Goal: Ask a question

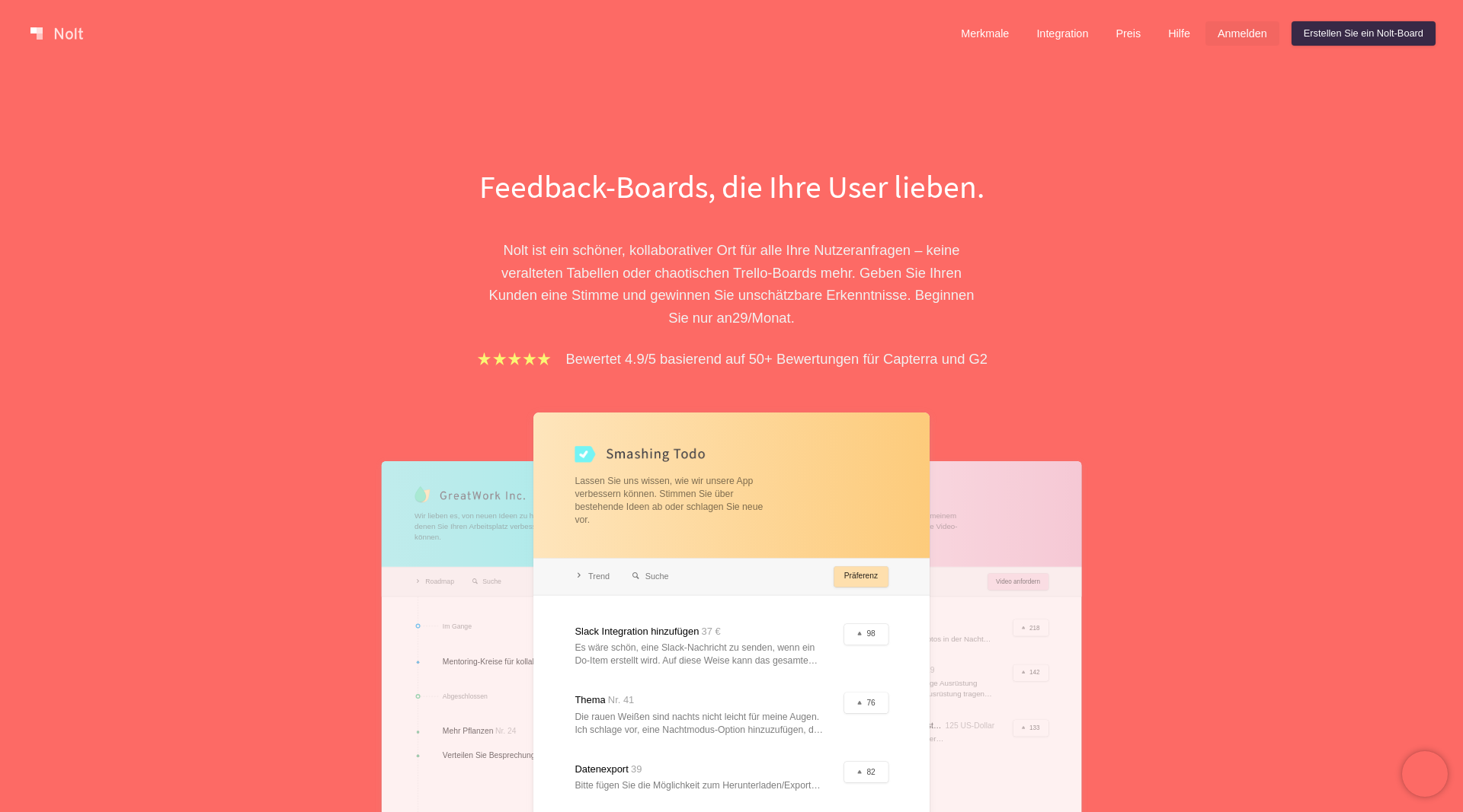
click at [1234, 37] on link "Anmelden" at bounding box center [1242, 34] width 73 height 25
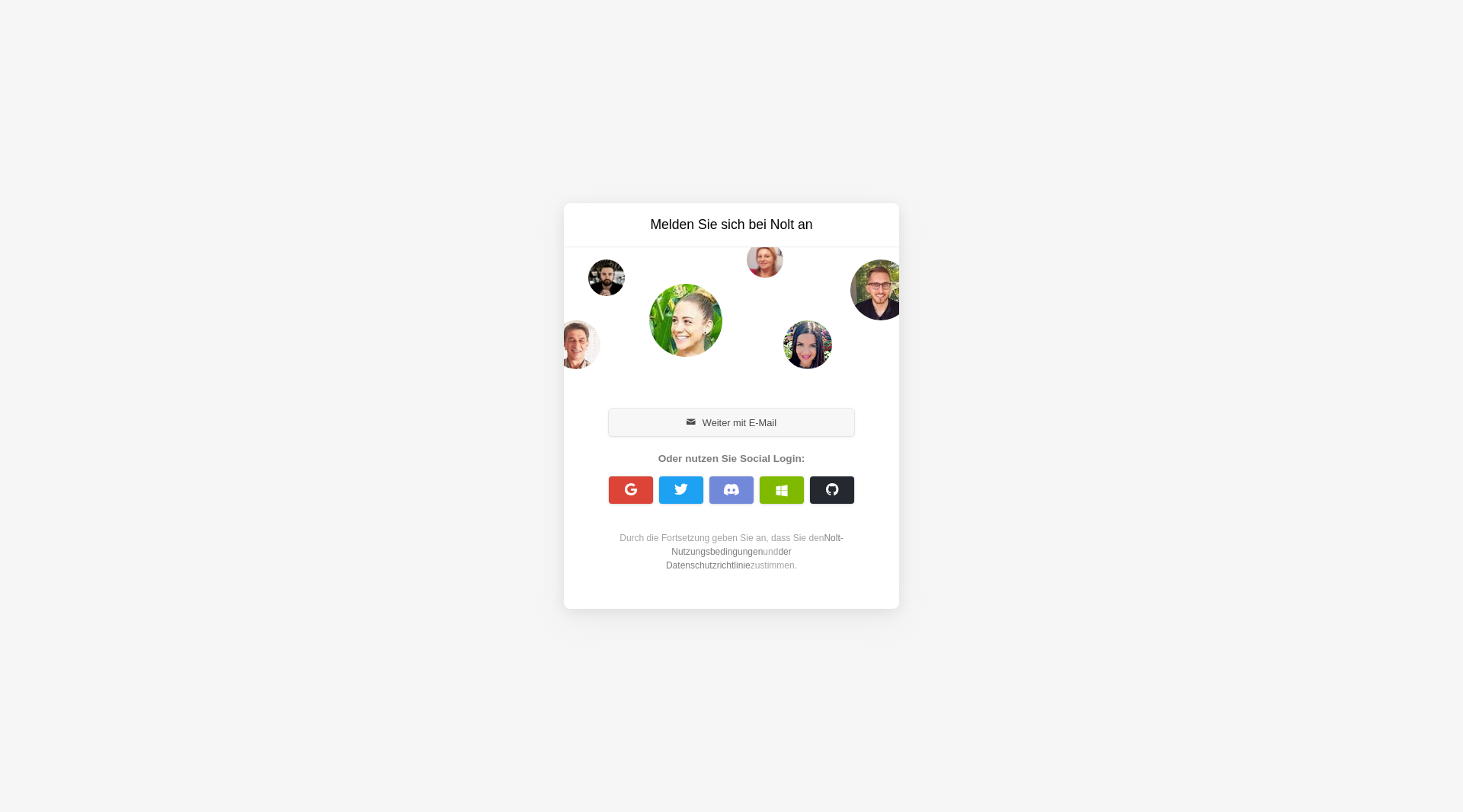
click at [704, 426] on button "Weiter mit E-Mail" at bounding box center [731, 422] width 245 height 27
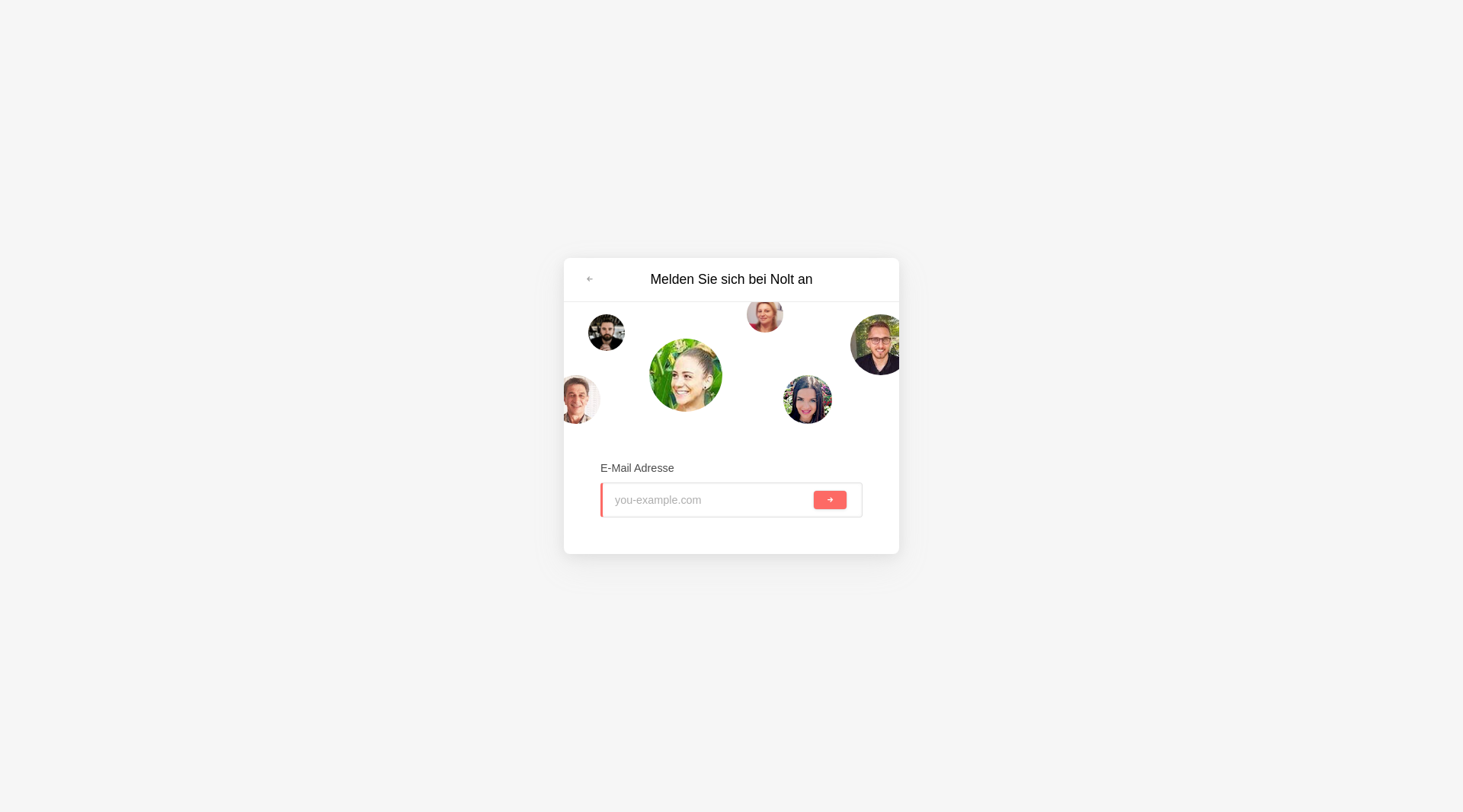
click at [651, 506] on input "email" at bounding box center [712, 501] width 196 height 34
type input "j.spiekermann@ing-werner.de"
click at [813, 491] on button "submit" at bounding box center [829, 500] width 33 height 19
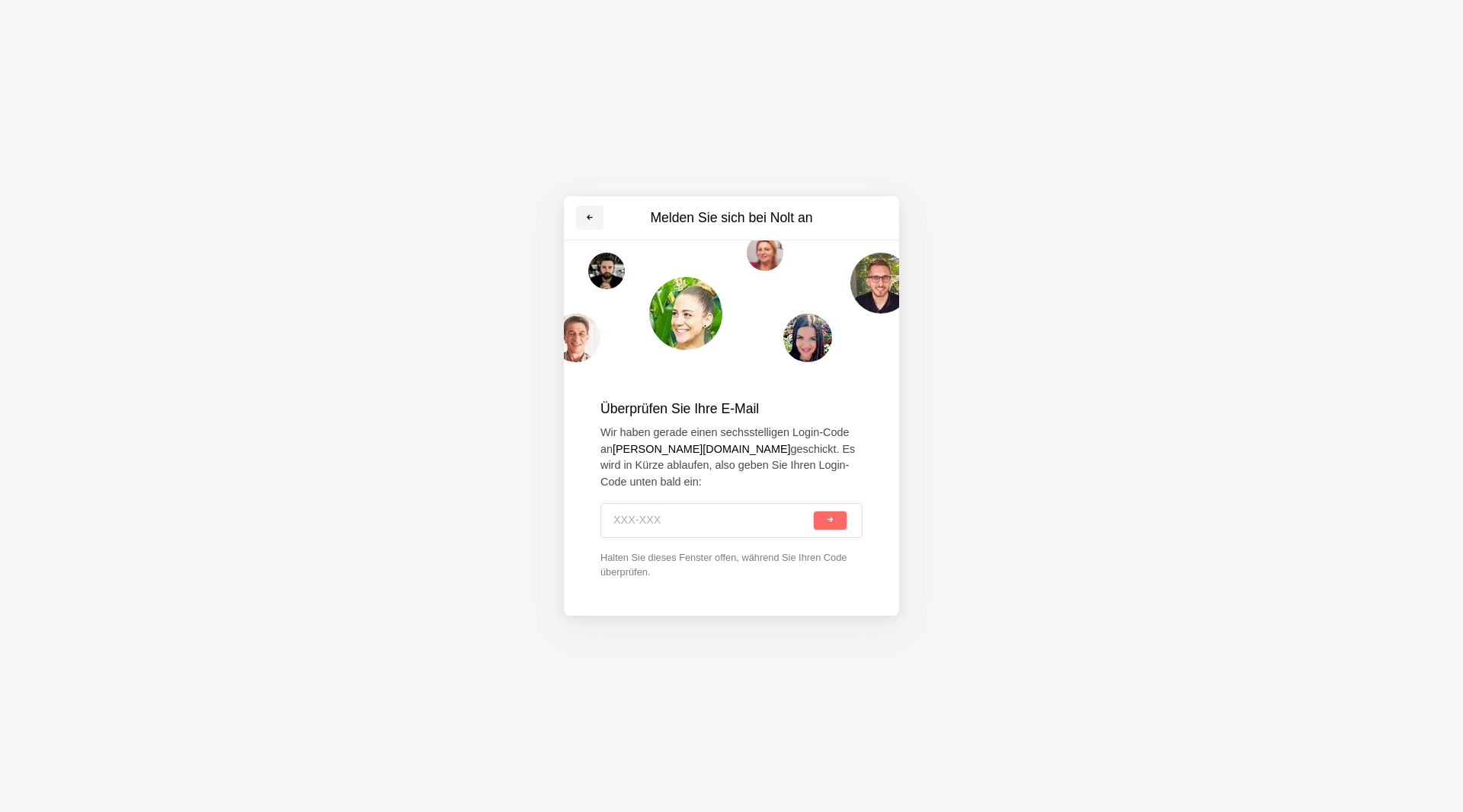
click at [587, 222] on span at bounding box center [589, 218] width 9 height 9
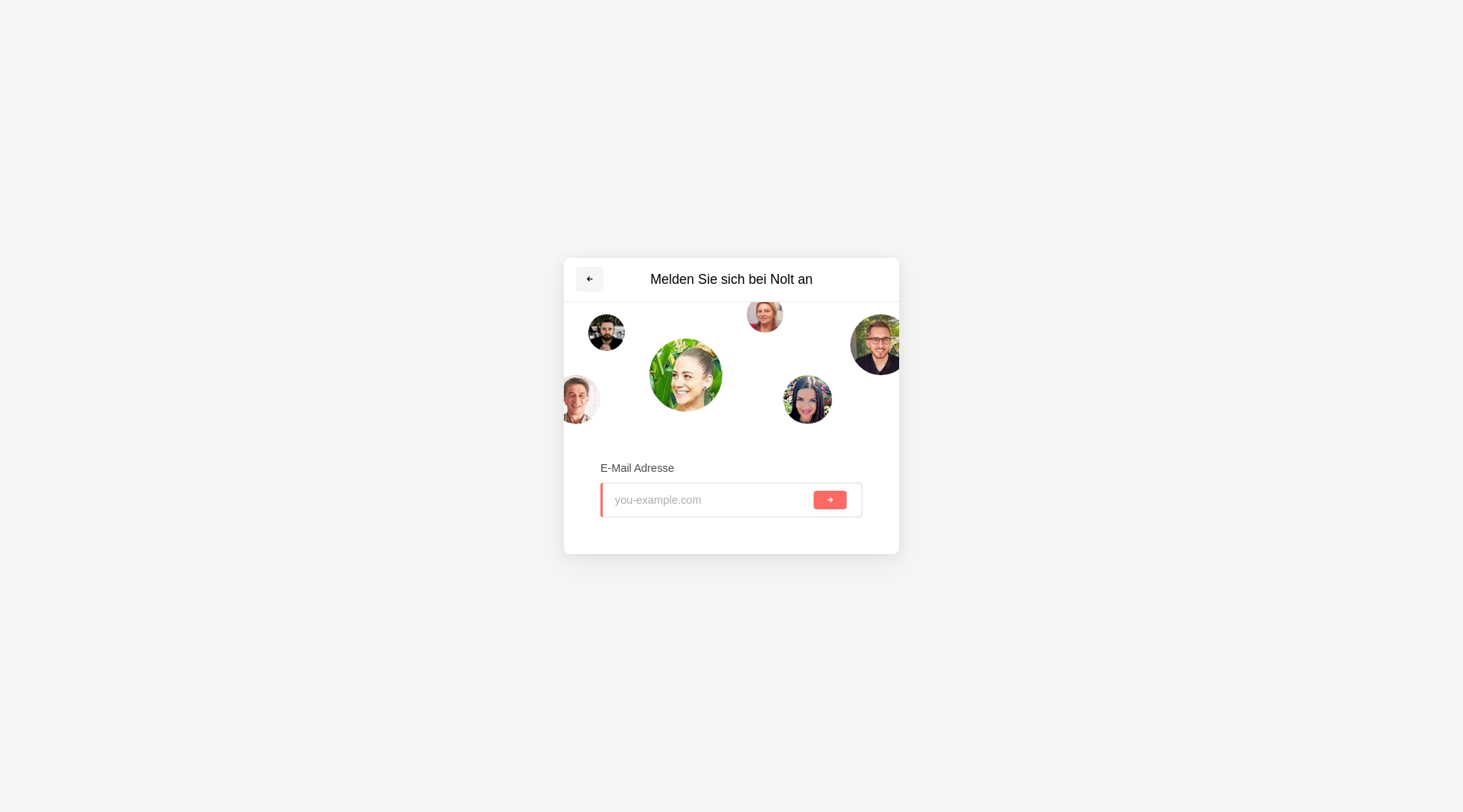
click at [583, 276] on link at bounding box center [589, 280] width 27 height 25
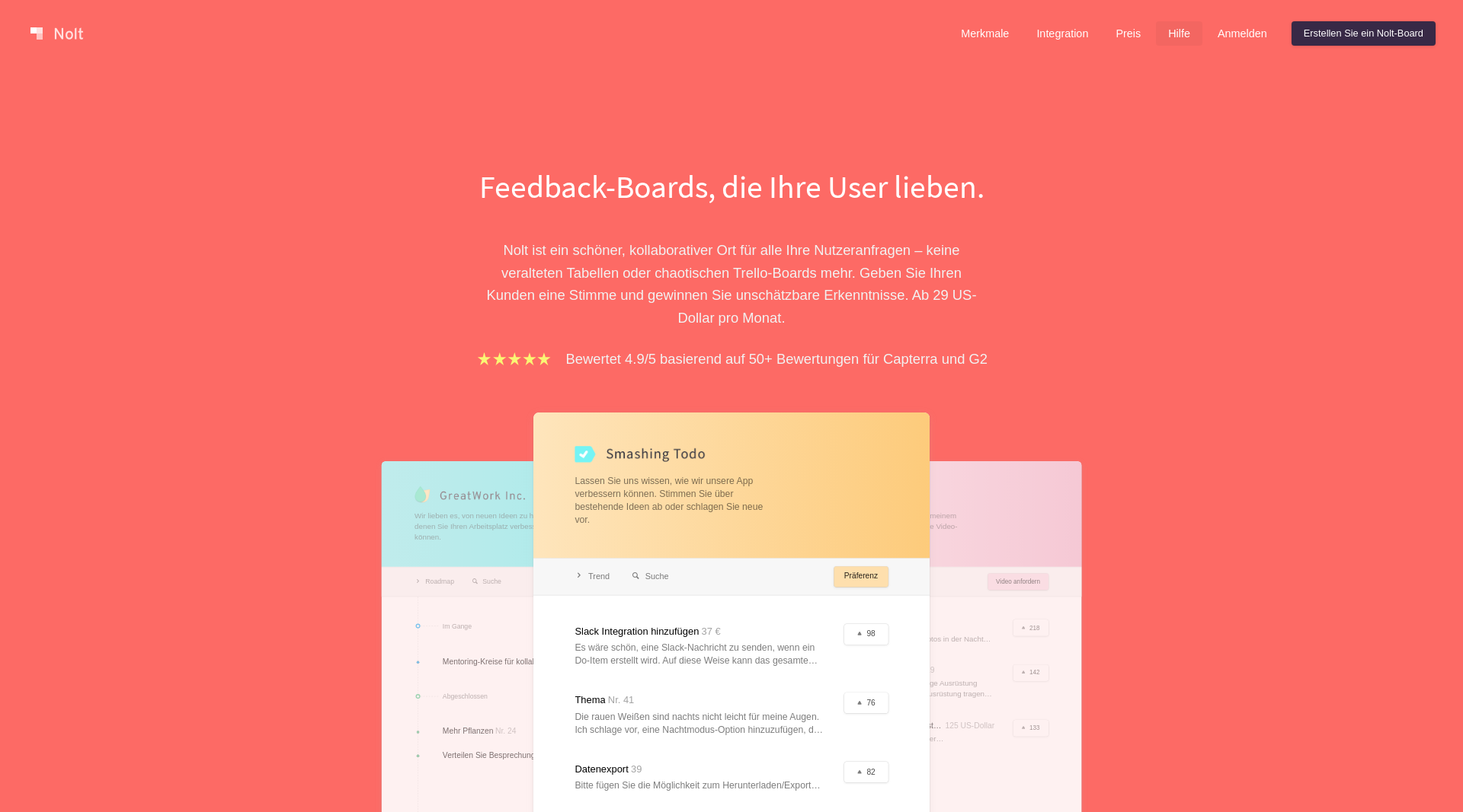
click at [1190, 26] on link "Hilfe" at bounding box center [1179, 34] width 47 height 25
